Goal: Information Seeking & Learning: Find specific fact

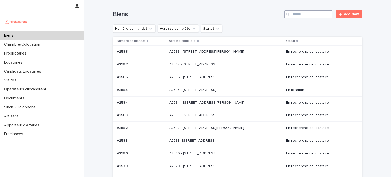
click at [309, 13] on input "Search" at bounding box center [308, 14] width 48 height 8
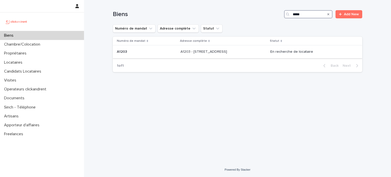
type input "*****"
click at [204, 56] on td "A1203 - 428 avenue de la République, Nanterre 92000 A1203 - 428 avenue de la Ré…" at bounding box center [223, 52] width 90 height 13
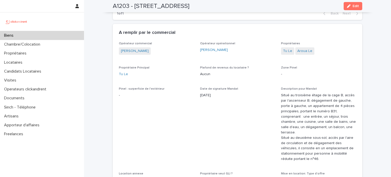
scroll to position [280, 0]
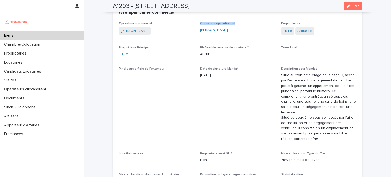
drag, startPoint x: 196, startPoint y: 24, endPoint x: 234, endPoint y: 24, distance: 37.6
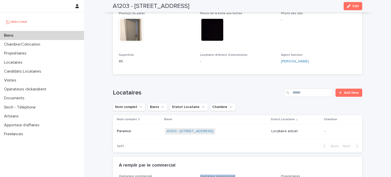
scroll to position [102, 0]
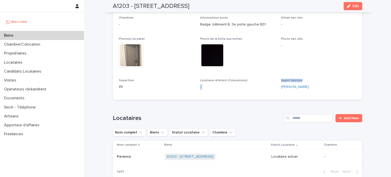
drag, startPoint x: 275, startPoint y: 79, endPoint x: 305, endPoint y: 80, distance: 30.5
click at [305, 80] on div "Numéro de mandat A1203 Numéro 1203 Statut Mise en Location En recherche de loca…" at bounding box center [237, 23] width 237 height 141
click at [294, 80] on span "Agent Gestion" at bounding box center [291, 80] width 21 height 3
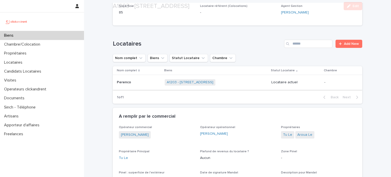
scroll to position [178, 0]
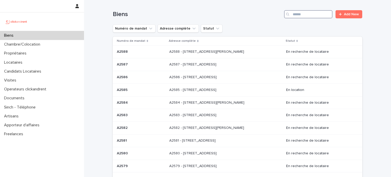
click at [320, 12] on input "Search" at bounding box center [308, 14] width 48 height 8
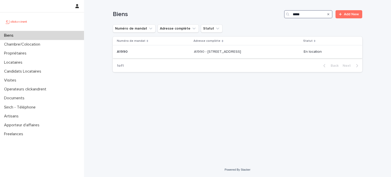
type input "*****"
click at [205, 52] on p "A1990 - 21 Avenue Nationale, Massy 91300" at bounding box center [218, 51] width 48 height 5
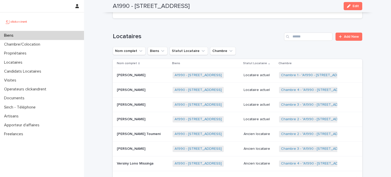
scroll to position [254, 0]
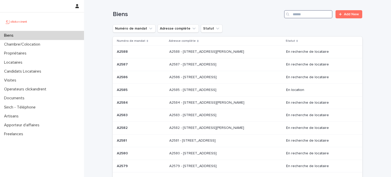
click at [318, 12] on input "Search" at bounding box center [308, 14] width 48 height 8
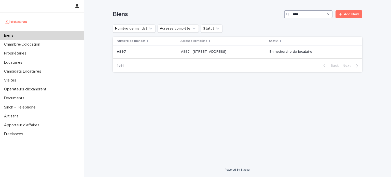
type input "****"
click at [182, 55] on div "A897 - [STREET_ADDRESS] - [STREET_ADDRESS]" at bounding box center [223, 52] width 84 height 8
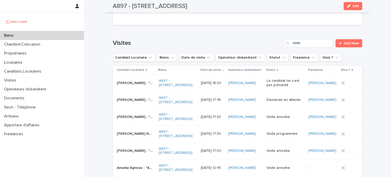
scroll to position [2035, 0]
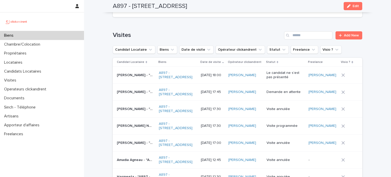
click at [130, 123] on p "[PERSON_NAME] Nkimi samo - "A897 - [STREET_ADDRESS]"" at bounding box center [135, 125] width 37 height 5
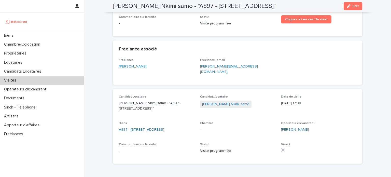
scroll to position [76, 0]
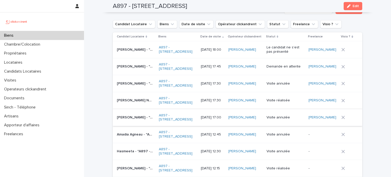
scroll to position [2035, 0]
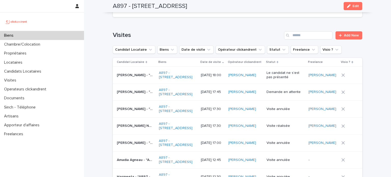
click at [283, 90] on p "Demande en attente" at bounding box center [284, 92] width 36 height 4
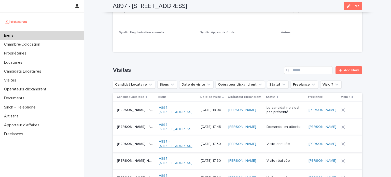
scroll to position [2009, 0]
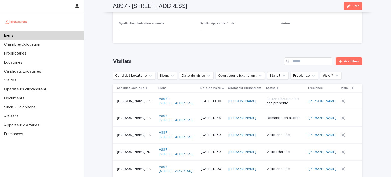
click at [139, 149] on p "[PERSON_NAME] Nkimi samo - "A897 - [STREET_ADDRESS]"" at bounding box center [135, 151] width 37 height 5
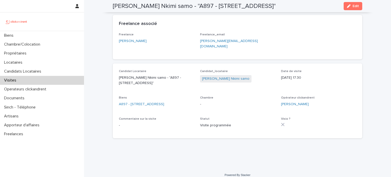
scroll to position [193, 0]
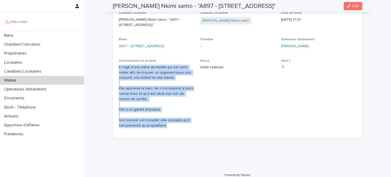
drag, startPoint x: 115, startPoint y: 61, endPoint x: 174, endPoint y: 118, distance: 82.2
click at [174, 118] on div "Candidat Locataire [PERSON_NAME] Nkimi samo - "A897 - [STREET_ADDRESS]" Candida…" at bounding box center [237, 71] width 249 height 133
copy p "Il s'agit d'une mère de famille qui est venu visiter afin de trouver un logemen…"
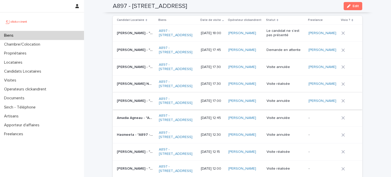
scroll to position [2075, 0]
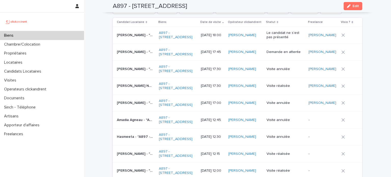
click at [132, 49] on p "[PERSON_NAME] - "A897 - [STREET_ADDRESS]"" at bounding box center [135, 51] width 37 height 5
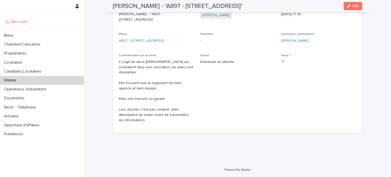
scroll to position [182, 0]
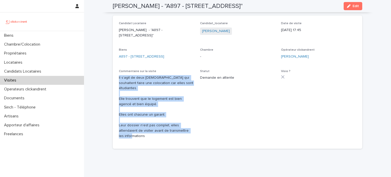
drag, startPoint x: 117, startPoint y: 68, endPoint x: 158, endPoint y: 119, distance: 65.1
click at [158, 119] on p "Il s'agit de deux [DEMOGRAPHIC_DATA] qui souhaitent faire une colocation car el…" at bounding box center [156, 107] width 75 height 64
copy p "Il s'agit de deux [DEMOGRAPHIC_DATA] qui souhaitent faire une colocation car el…"
